Goal: Share content

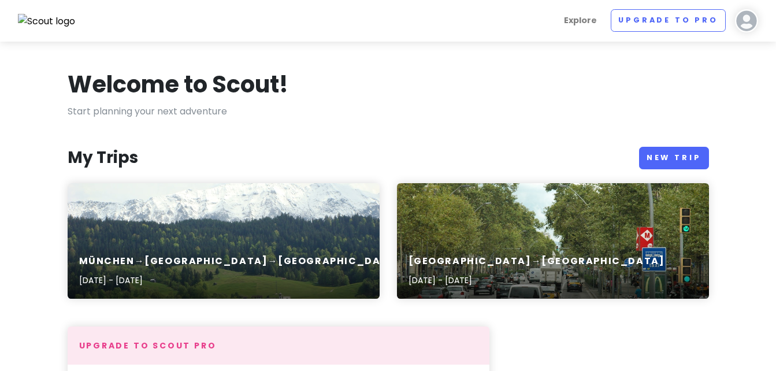
click at [561, 21] on div "Explore Upgrade to Pro [PERSON_NAME] Give Feedback 💡 Support Scout ☕️ Log Out" at bounding box center [388, 20] width 758 height 23
click at [561, 22] on img at bounding box center [746, 20] width 23 height 23
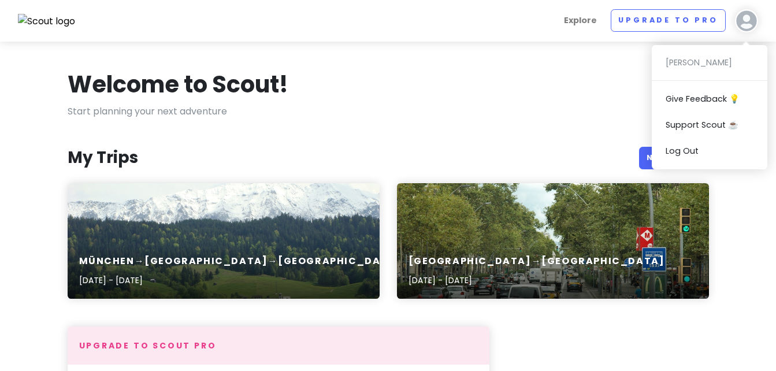
click at [561, 59] on div "[PERSON_NAME] Give Feedback 💡 Support Scout ☕️ Log Out" at bounding box center [710, 107] width 116 height 124
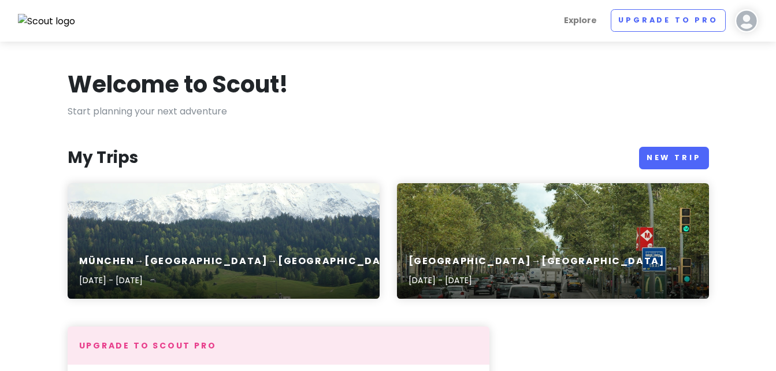
click at [561, 23] on img at bounding box center [746, 20] width 23 height 23
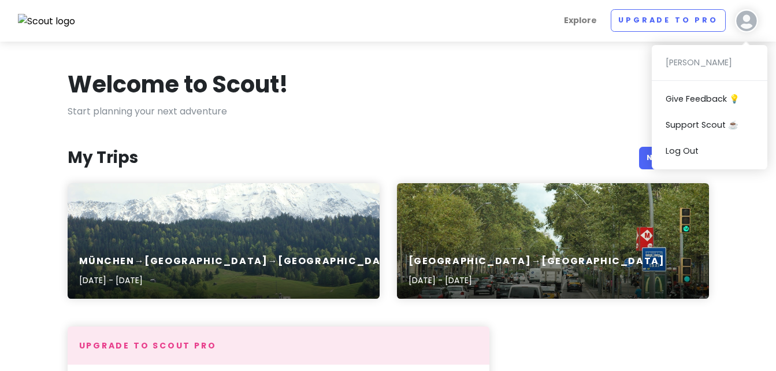
click at [561, 61] on div "[PERSON_NAME] Give Feedback 💡 Support Scout ☕️ Log Out" at bounding box center [710, 107] width 116 height 124
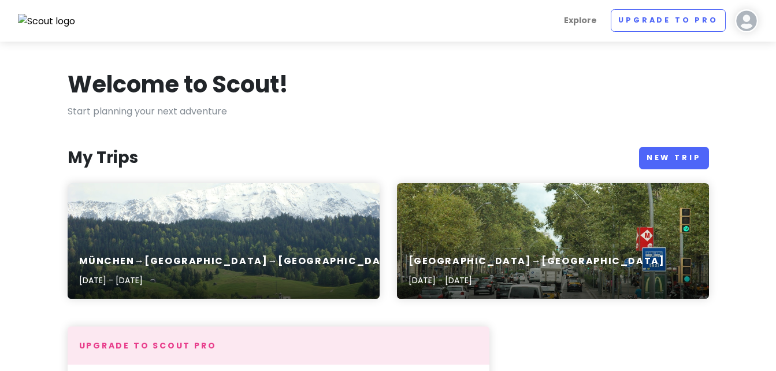
click at [561, 28] on img at bounding box center [746, 20] width 23 height 23
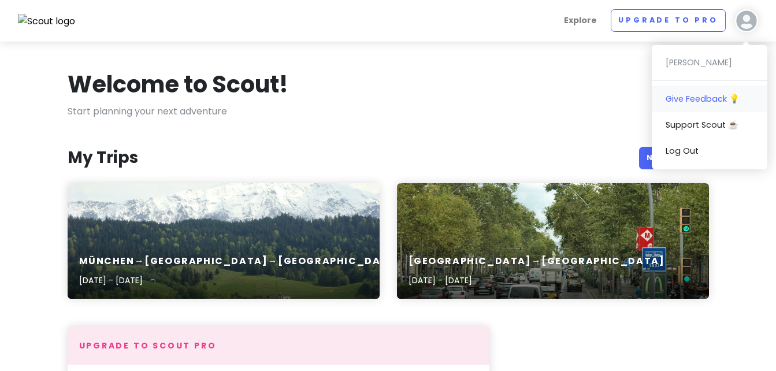
click at [561, 101] on link "Give Feedback 💡" at bounding box center [710, 99] width 116 height 26
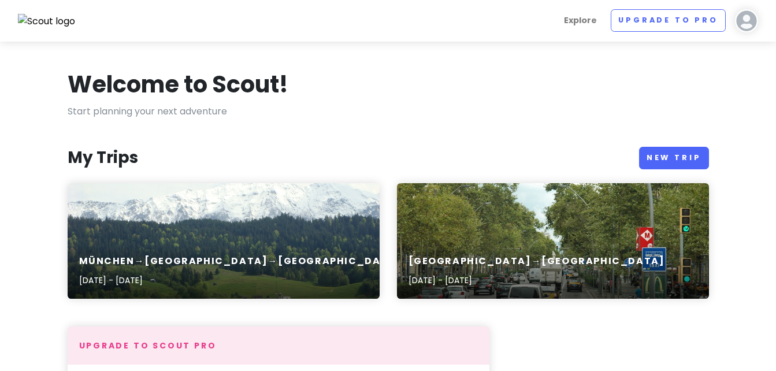
click at [335, 235] on div "München→[GEOGRAPHIC_DATA]→[GEOGRAPHIC_DATA] [DATE] - [DATE]" at bounding box center [224, 241] width 312 height 116
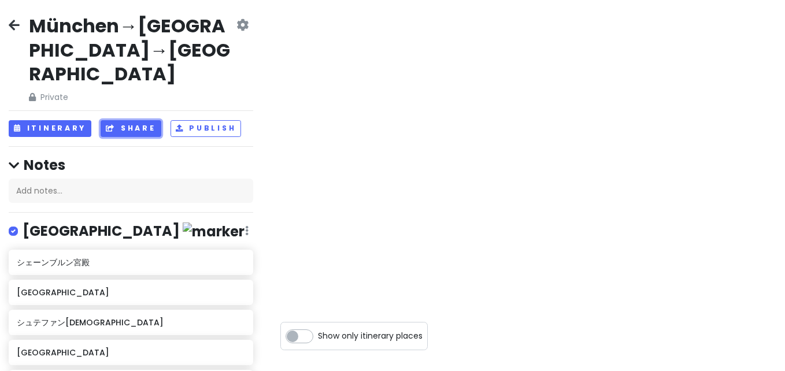
click at [144, 120] on button "Share" at bounding box center [131, 128] width 60 height 17
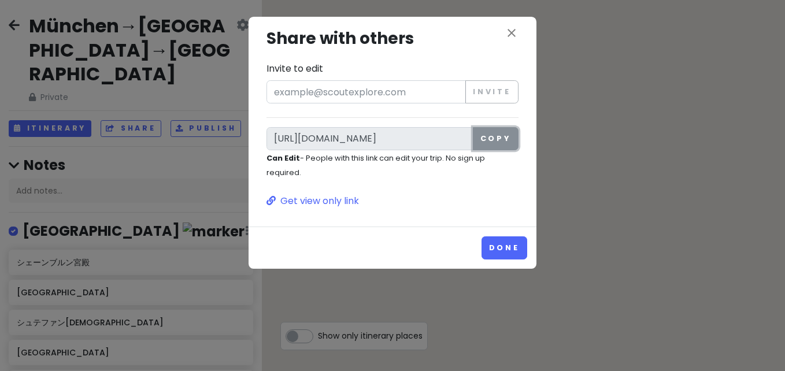
click at [493, 139] on button "Copy" at bounding box center [496, 138] width 46 height 23
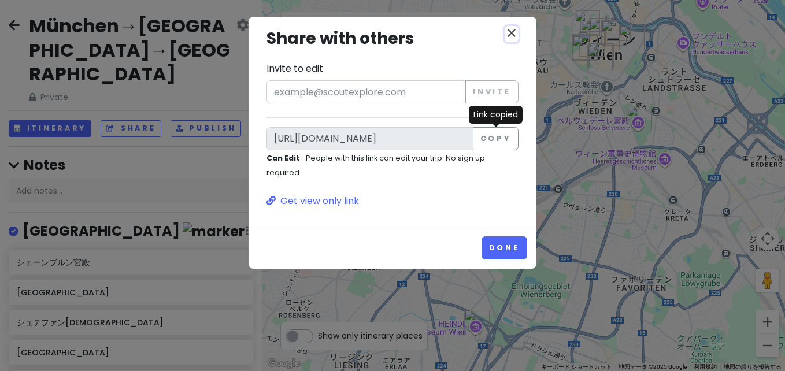
click at [511, 29] on icon "close" at bounding box center [512, 33] width 14 height 14
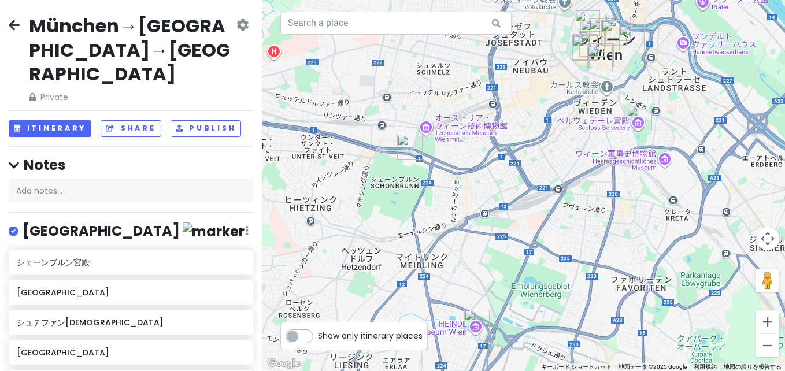
click at [14, 25] on icon at bounding box center [14, 24] width 11 height 9
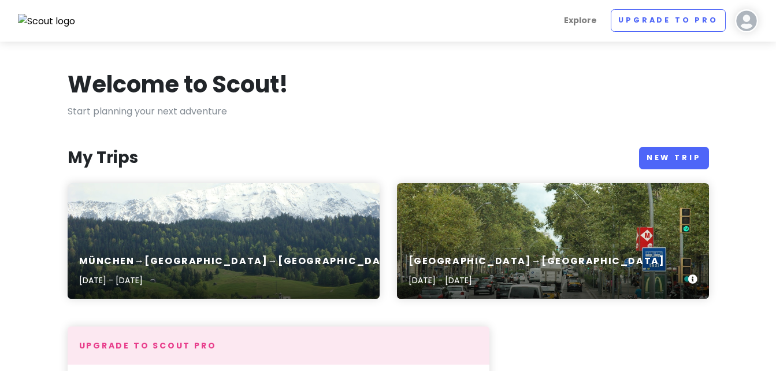
click at [502, 230] on div "[GEOGRAPHIC_DATA]→[GEOGRAPHIC_DATA] [DATE] - [DATE]" at bounding box center [553, 241] width 312 height 116
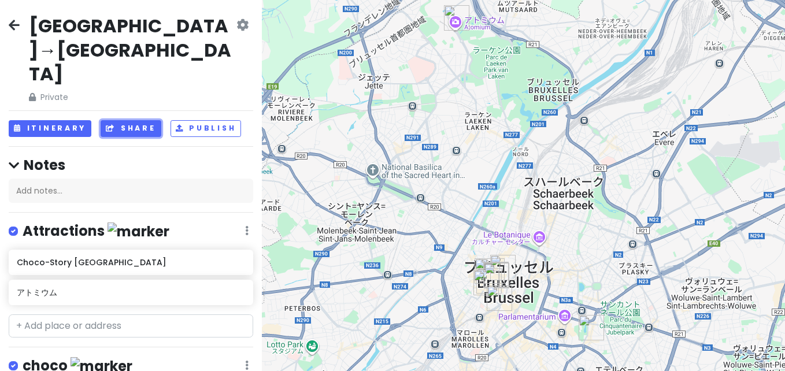
click at [120, 120] on button "Share" at bounding box center [131, 128] width 60 height 17
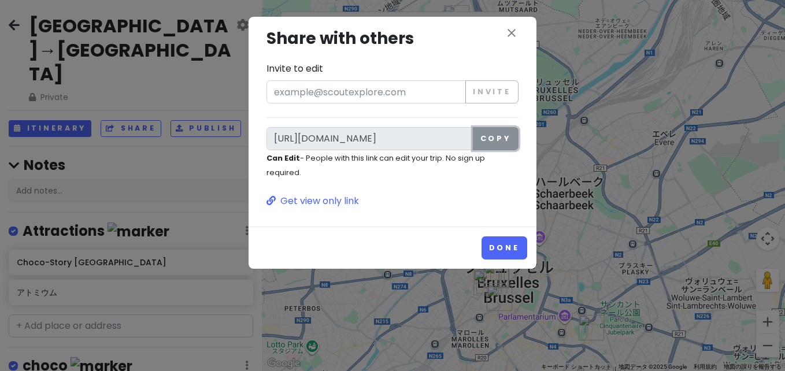
click at [498, 138] on button "Copy" at bounding box center [496, 138] width 46 height 23
